Goal: Download file/media

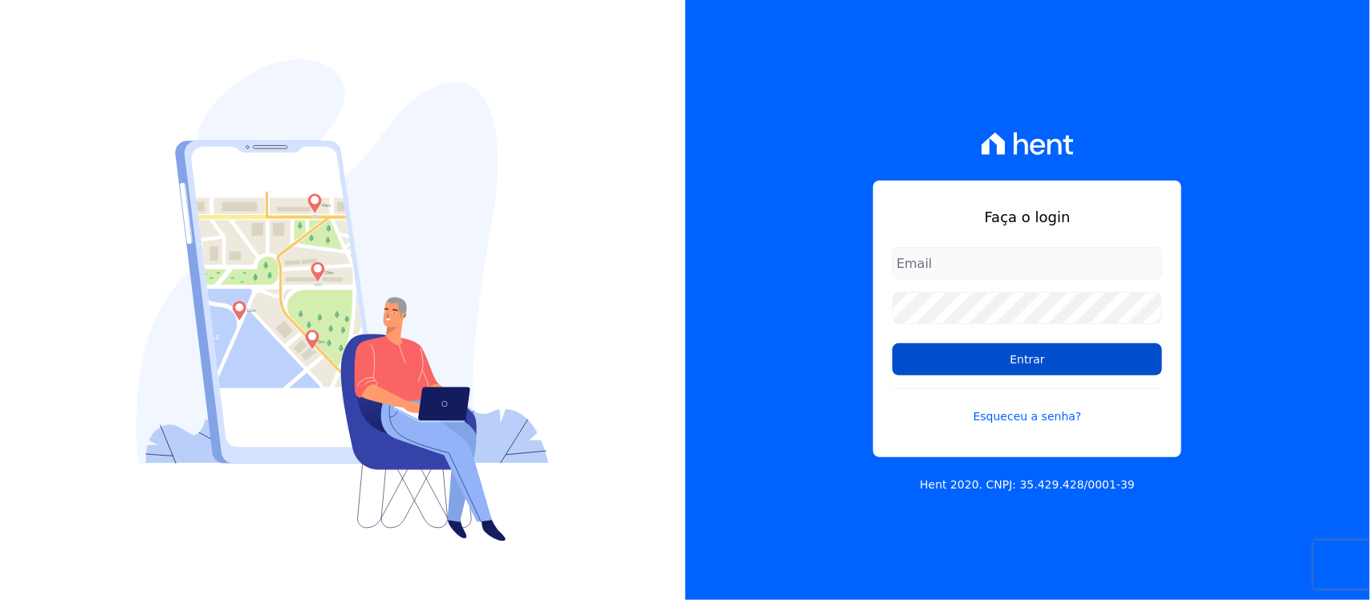
type input "[PERSON_NAME][EMAIL_ADDRESS][PERSON_NAME][DOMAIN_NAME]"
click at [975, 359] on input "Entrar" at bounding box center [1027, 359] width 270 height 32
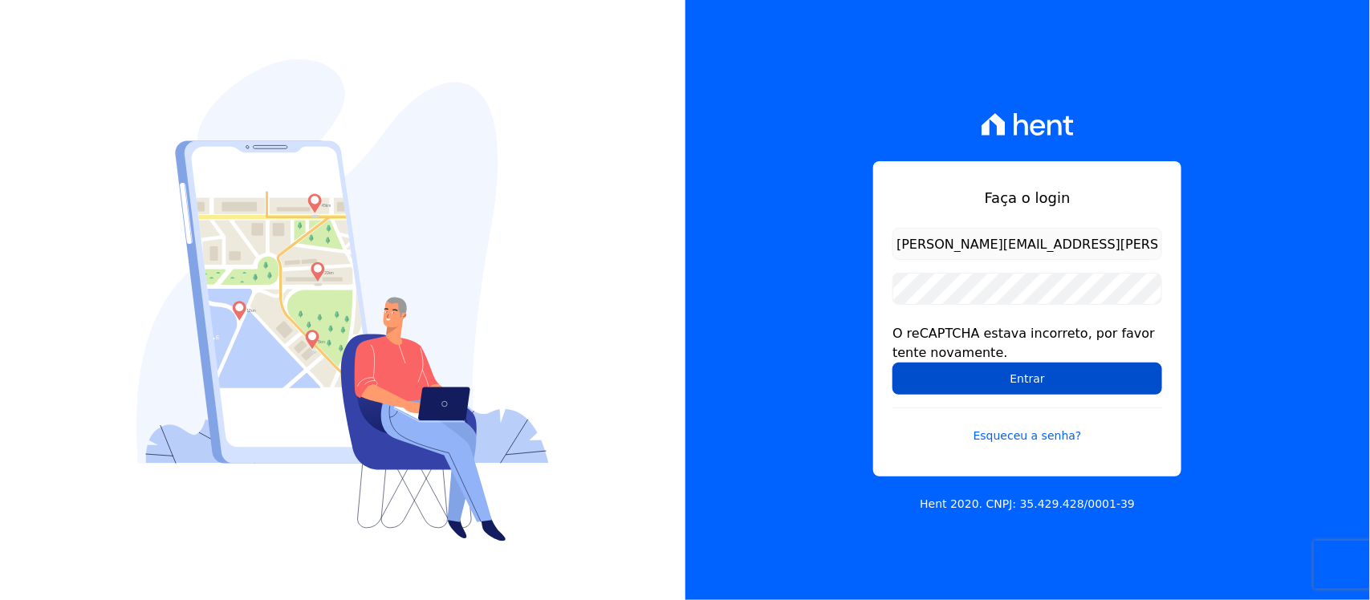
click at [945, 387] on input "Entrar" at bounding box center [1027, 379] width 270 height 32
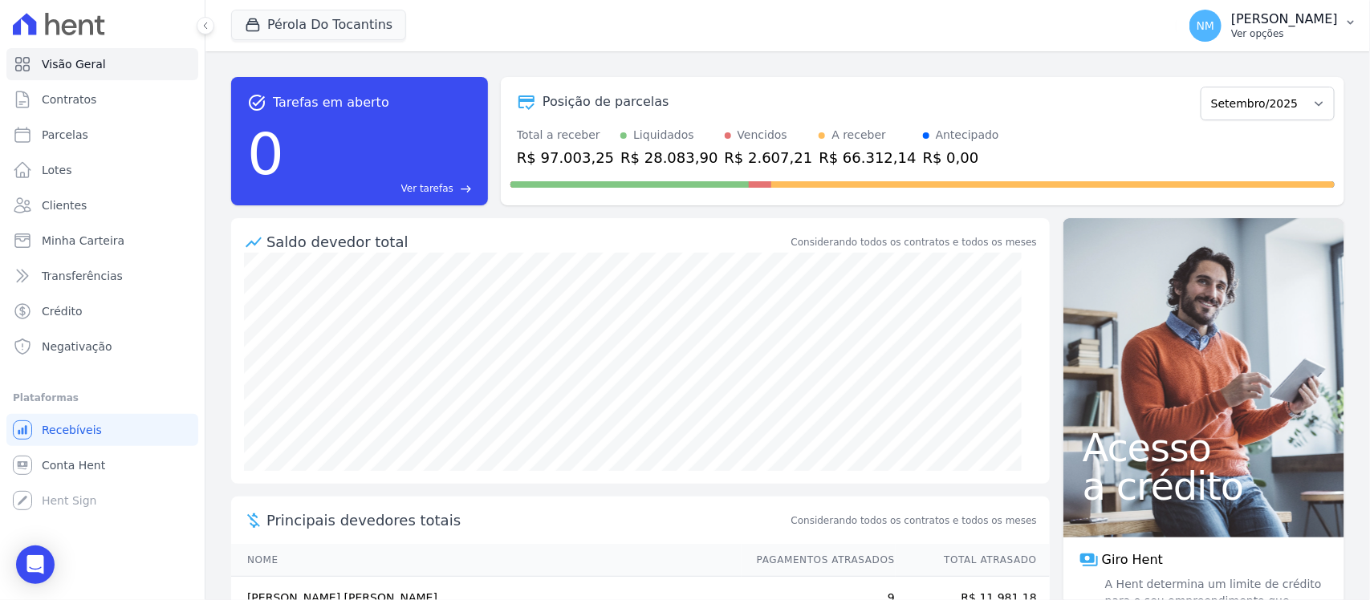
click at [1342, 18] on button "NM [PERSON_NAME] Ver opções" at bounding box center [1272, 25] width 193 height 45
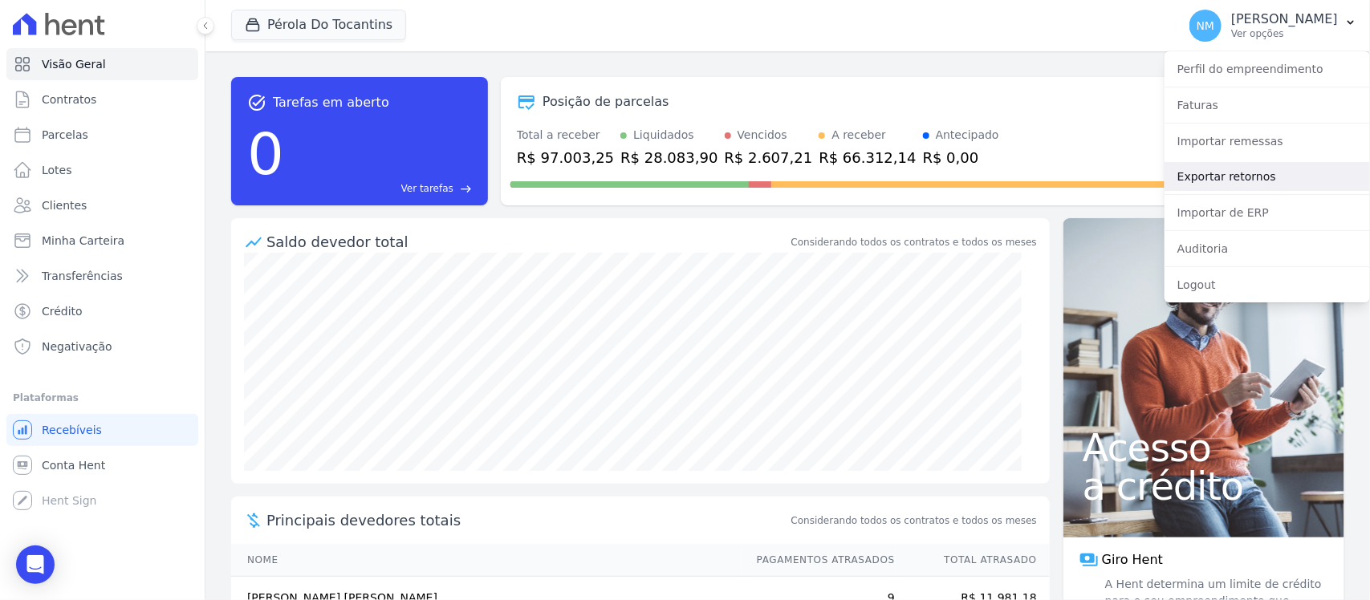
click at [1236, 174] on link "Exportar retornos" at bounding box center [1266, 176] width 205 height 29
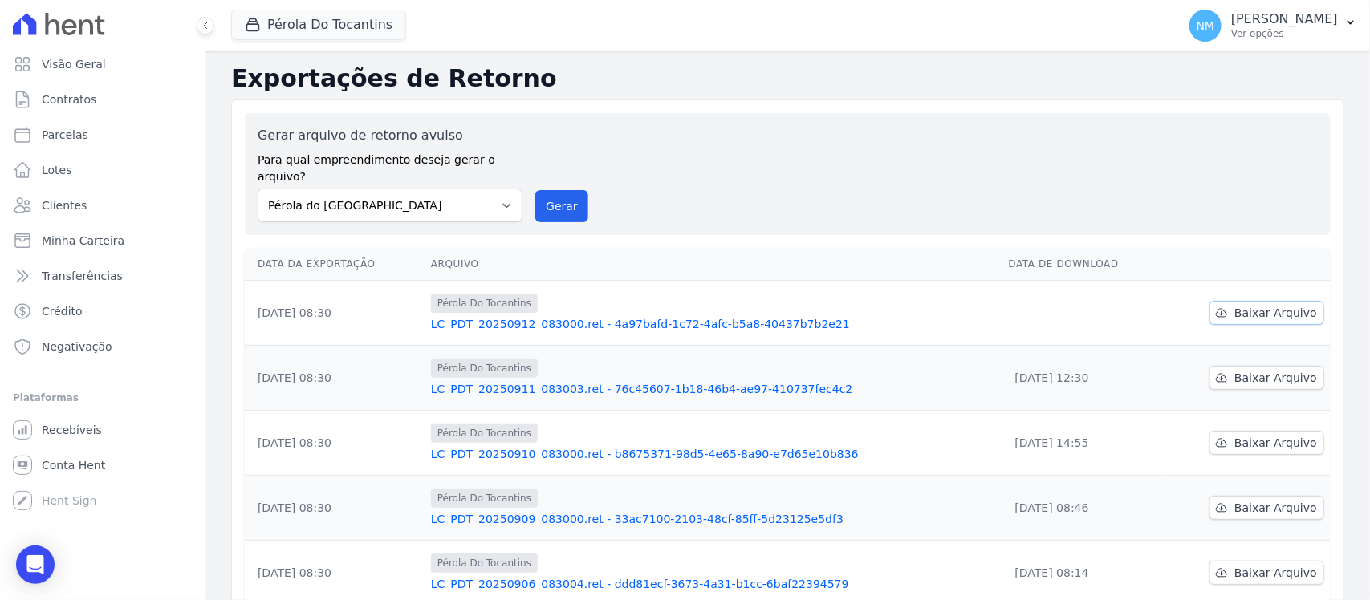
click at [1236, 305] on span "Baixar Arquivo" at bounding box center [1275, 313] width 83 height 16
click at [290, 22] on button "Pérola Do Tocantins" at bounding box center [318, 25] width 175 height 30
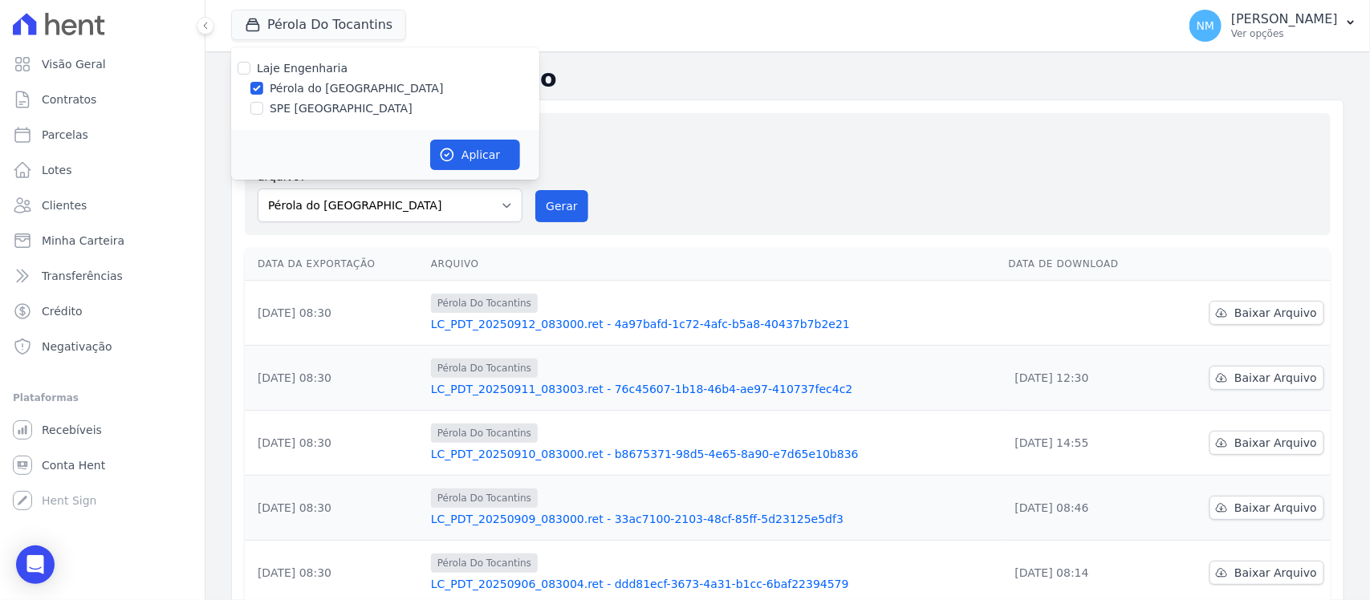
click at [282, 108] on label "SPE [GEOGRAPHIC_DATA]" at bounding box center [341, 108] width 143 height 17
click at [263, 108] on input "SPE [GEOGRAPHIC_DATA]" at bounding box center [256, 108] width 13 height 13
checkbox input "true"
click at [282, 91] on label "Pérola do Tocantins" at bounding box center [357, 88] width 174 height 17
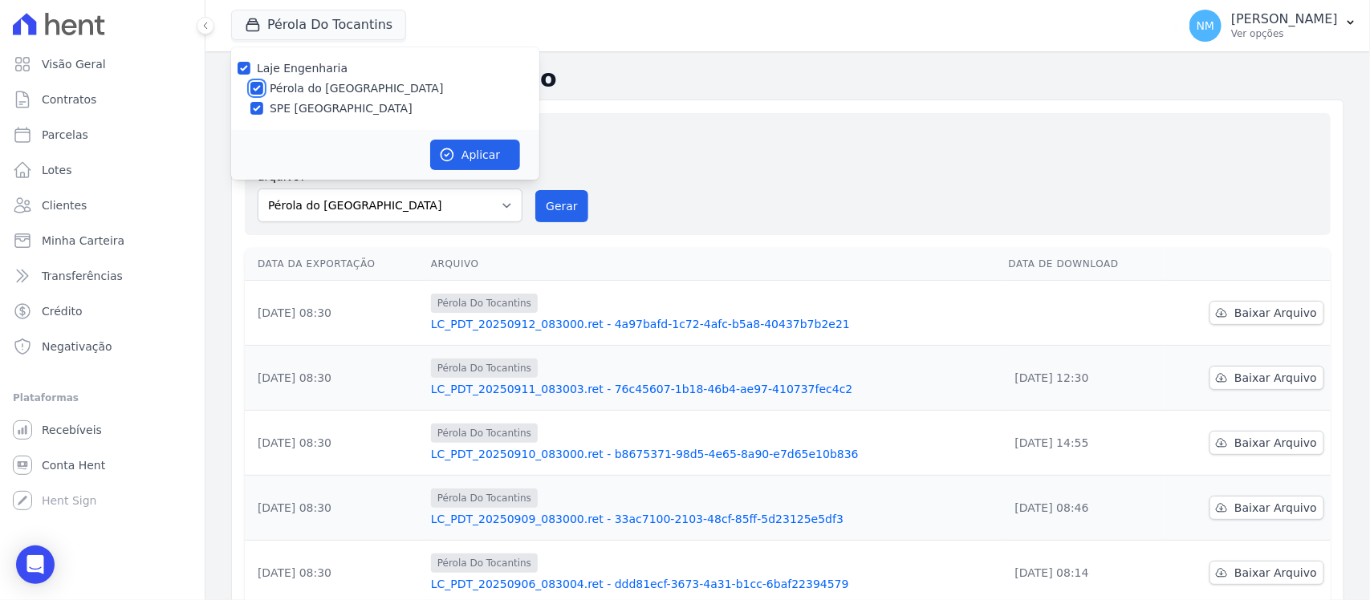
click at [263, 91] on input "Pérola do Tocantins" at bounding box center [256, 88] width 13 height 13
checkbox input "false"
click at [456, 157] on button "Aplicar" at bounding box center [475, 155] width 90 height 30
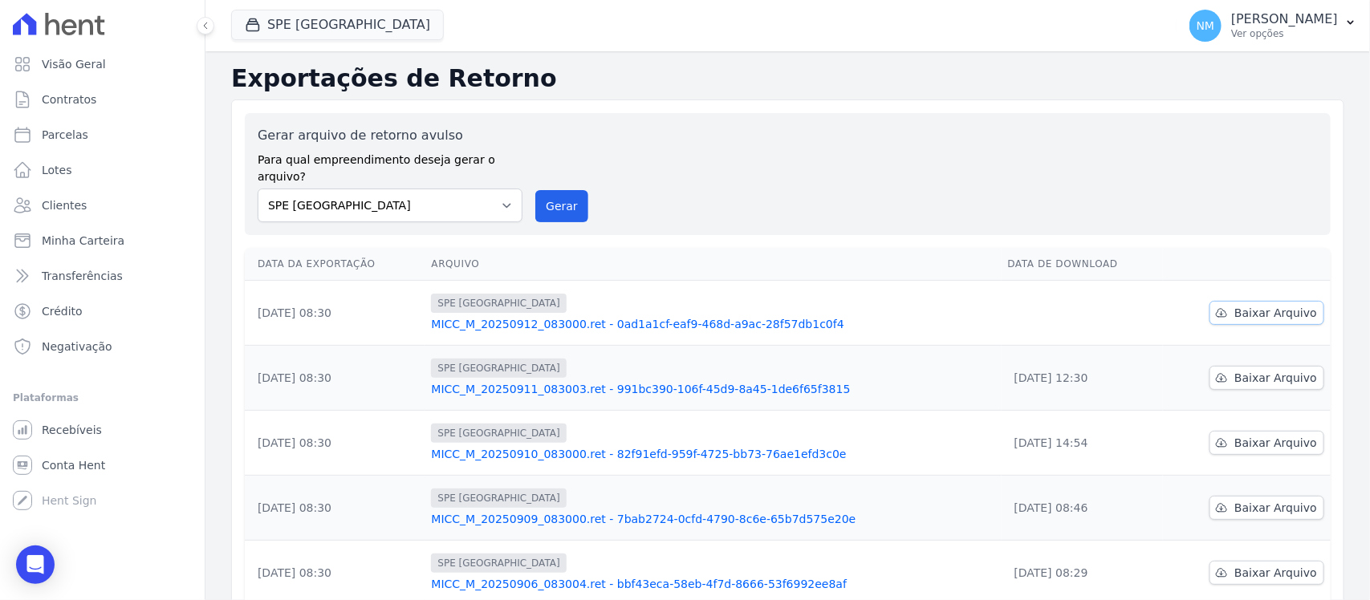
click at [1234, 305] on span "Baixar Arquivo" at bounding box center [1275, 313] width 83 height 16
